Goal: Book appointment/travel/reservation

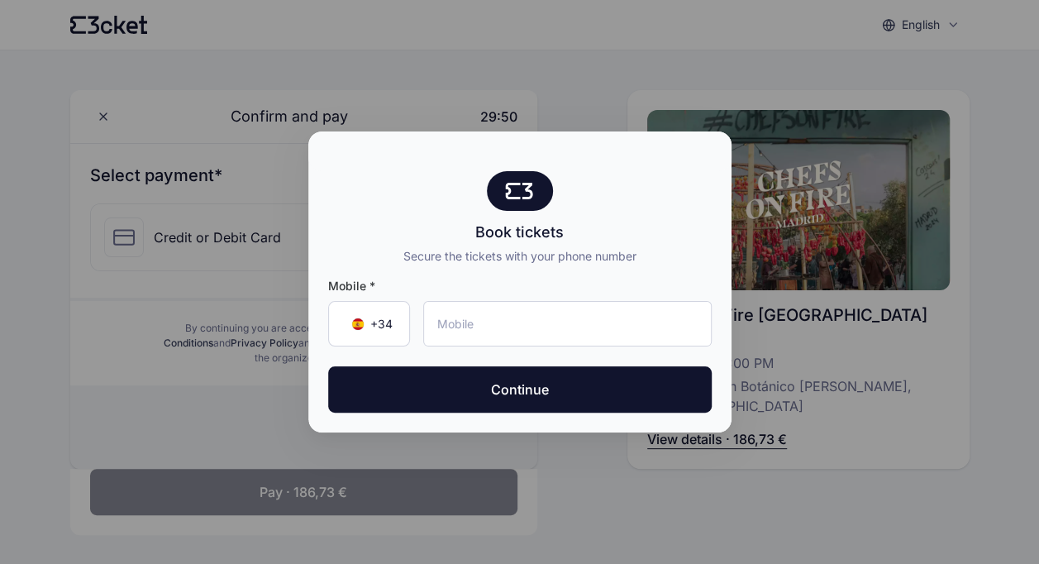
click at [586, 36] on div at bounding box center [519, 282] width 1039 height 564
click at [543, 331] on input "tel" at bounding box center [567, 323] width 289 height 45
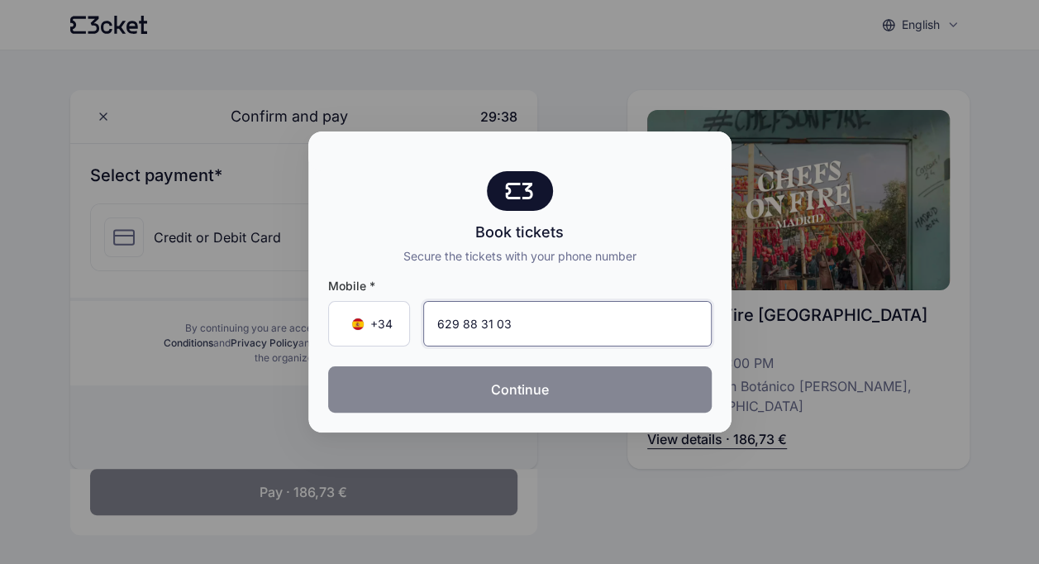
type input "629 88 31 03"
click at [534, 377] on button "Continue" at bounding box center [520, 389] width 384 height 46
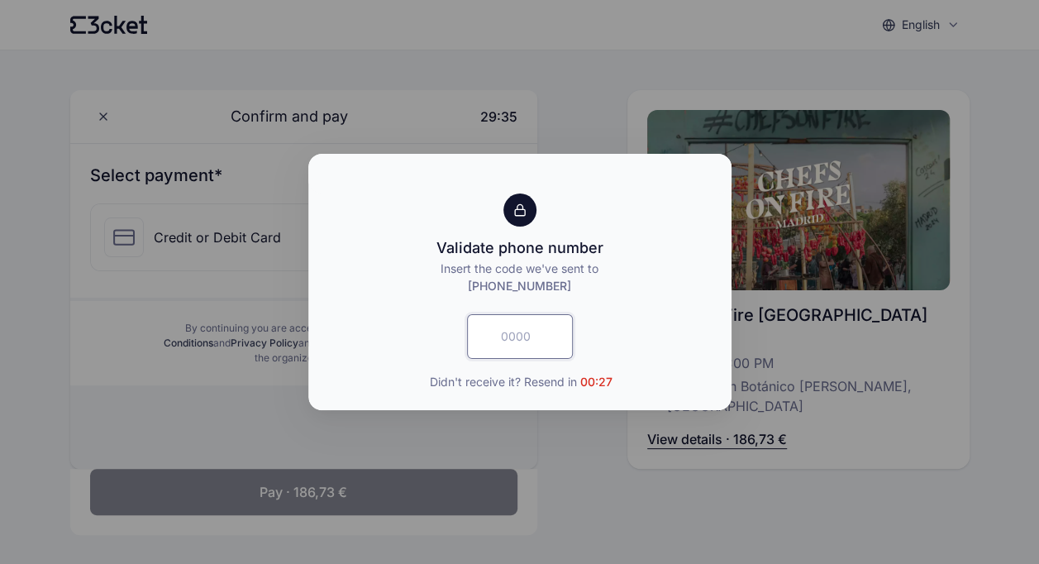
click at [528, 332] on input "text" at bounding box center [520, 336] width 106 height 45
type input "6860"
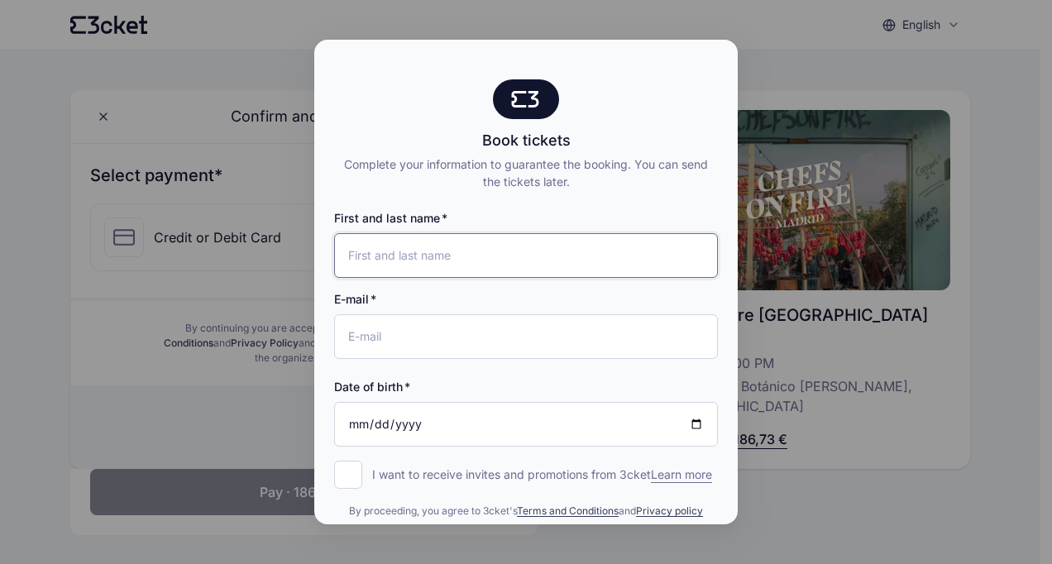
click at [489, 268] on input "First and last name" at bounding box center [526, 255] width 384 height 45
type input "[PERSON_NAME]"
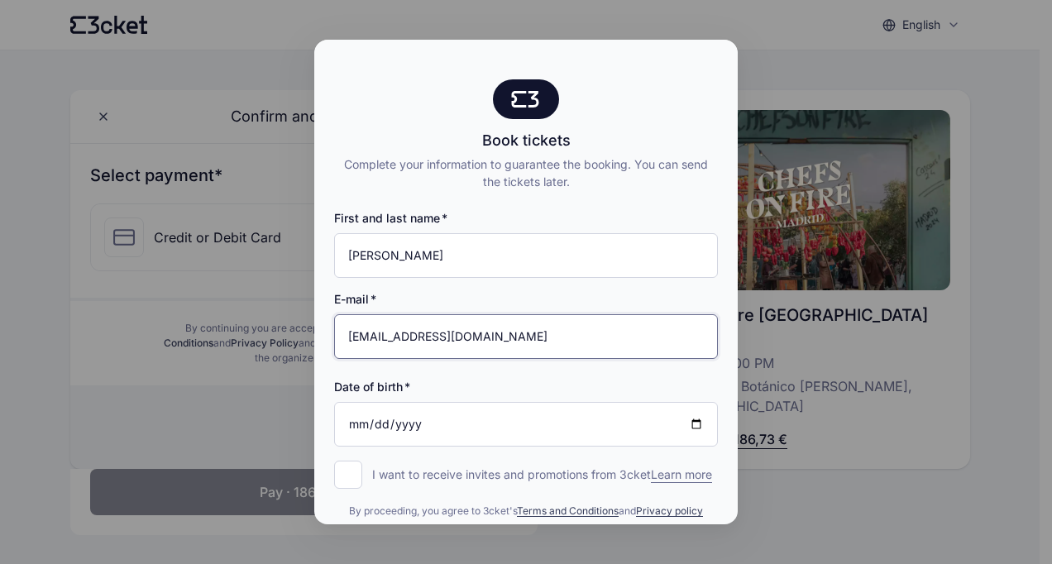
type input "[EMAIL_ADDRESS][DOMAIN_NAME]"
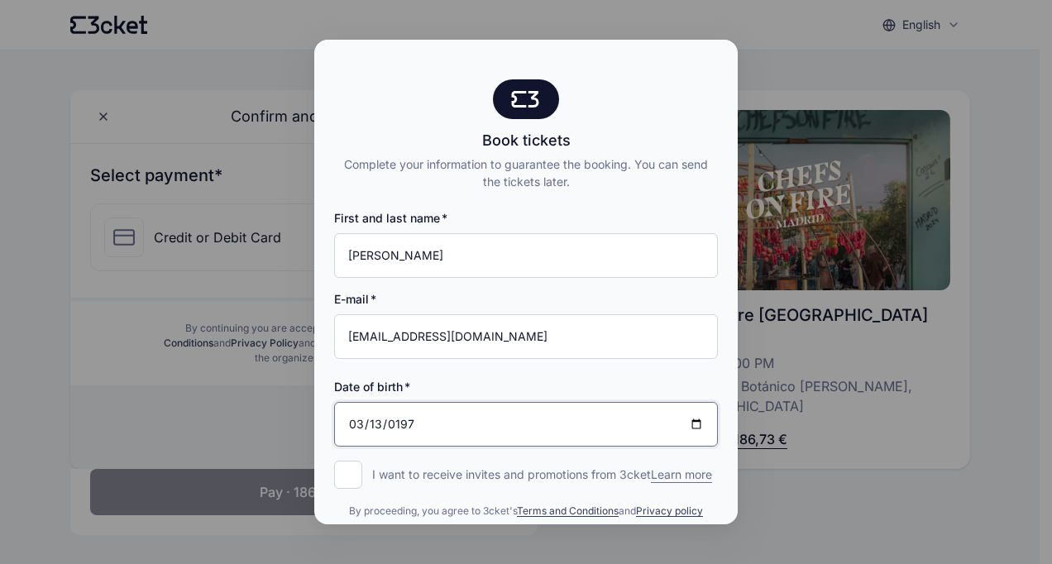
type input "[DATE]"
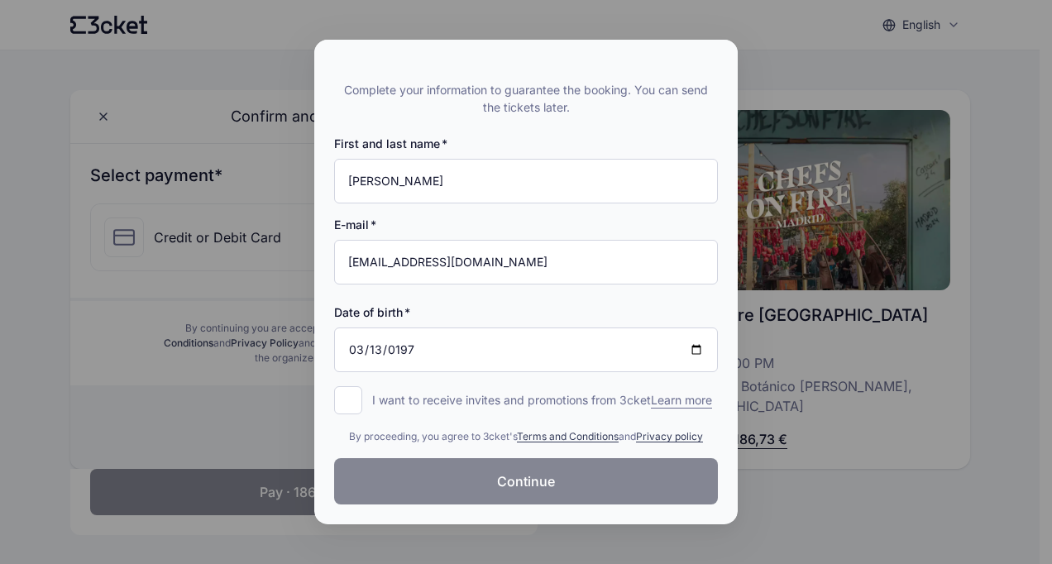
click at [483, 471] on button "Continue" at bounding box center [526, 481] width 384 height 46
drag, startPoint x: 491, startPoint y: 50, endPoint x: 451, endPoint y: 28, distance: 45.9
click at [451, 28] on div "Book tickets Complete your information to guarantee the booking. You can send t…" at bounding box center [526, 282] width 1052 height 564
click at [353, 386] on input "I want to receive invites and promotions from 3cket Learn more form.register.op…" at bounding box center [348, 400] width 28 height 28
click at [651, 396] on span "Learn more" at bounding box center [681, 400] width 61 height 17
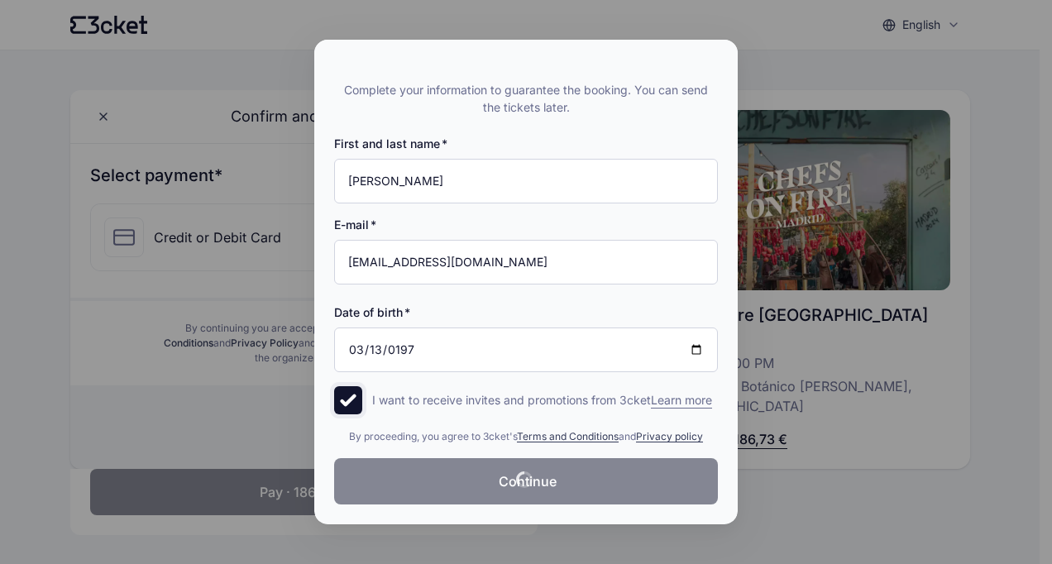
click at [362, 396] on input "I want to receive invites and promotions from 3cket Learn more form.register.op…" at bounding box center [348, 400] width 28 height 28
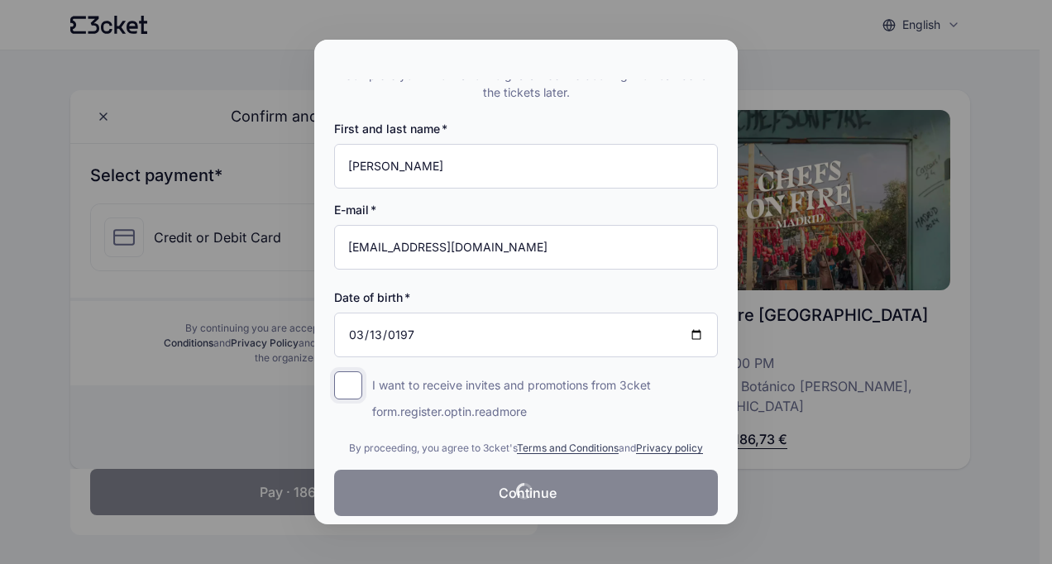
click at [344, 390] on input "I want to receive invites and promotions from 3cket Learn more form.register.op…" at bounding box center [348, 385] width 28 height 28
click at [535, 446] on link "Terms and Conditions" at bounding box center [568, 448] width 102 height 12
click at [655, 449] on link "Privacy policy" at bounding box center [669, 448] width 67 height 12
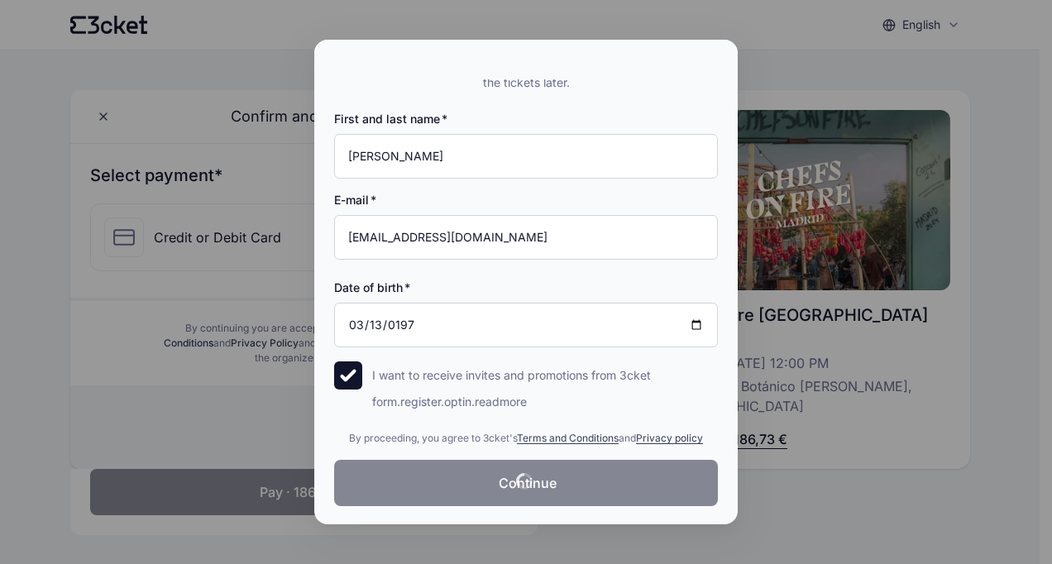
click at [476, 404] on p "form.register.optin.readmore" at bounding box center [511, 397] width 279 height 26
click at [362, 389] on input "I want to receive invites and promotions from 3cket Learn more form.register.op…" at bounding box center [348, 375] width 28 height 28
click at [476, 404] on p "form.register.optin.readmore" at bounding box center [511, 397] width 279 height 26
click at [362, 389] on input "I want to receive invites and promotions from 3cket Learn more form.register.op…" at bounding box center [348, 375] width 28 height 28
checkbox input "true"
